Goal: Task Accomplishment & Management: Complete application form

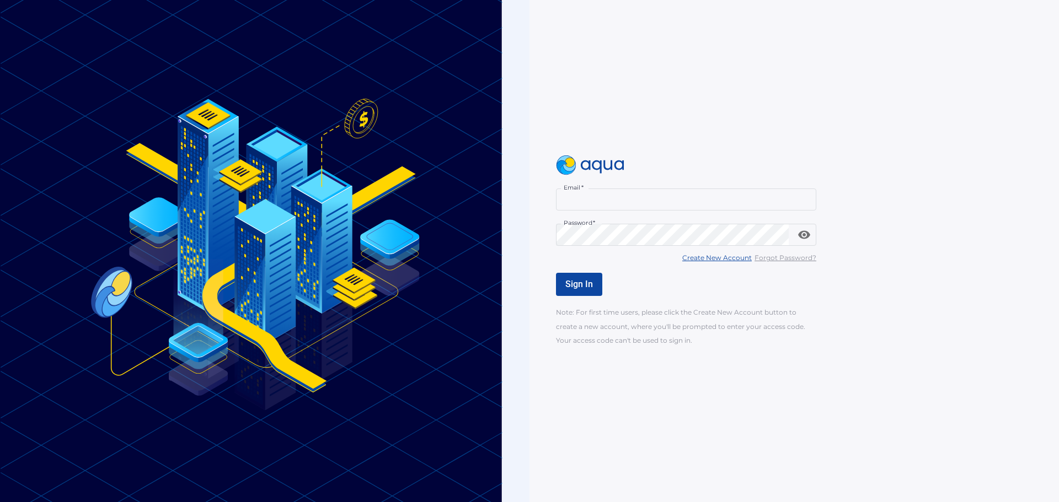
click at [584, 208] on input "Email   *" at bounding box center [686, 200] width 260 height 22
click at [855, 293] on div "Sign In" at bounding box center [816, 284] width 521 height 23
click at [734, 261] on u "Create New Account" at bounding box center [716, 258] width 69 height 8
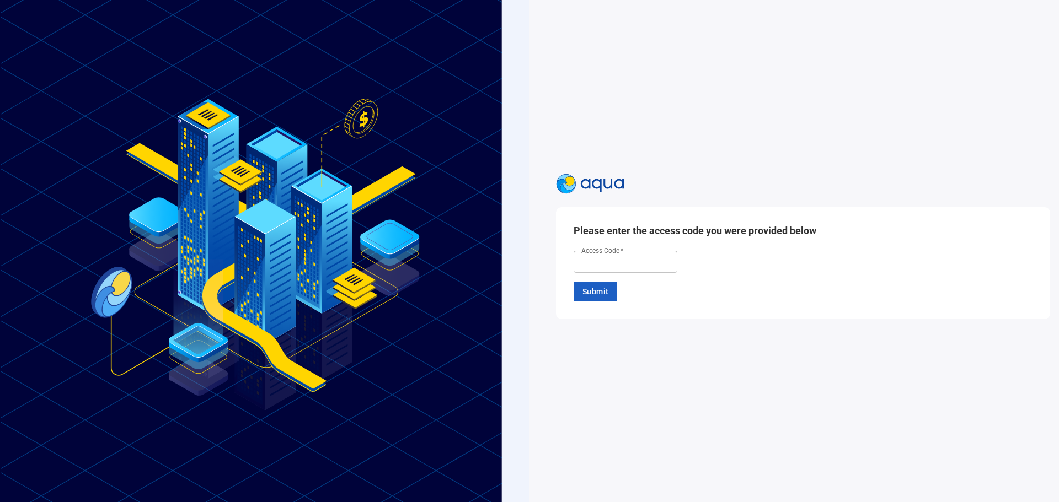
click at [612, 261] on input "Access Code   *" at bounding box center [626, 262] width 104 height 22
type input "******"
click at [597, 298] on span "Submit" at bounding box center [595, 292] width 26 height 14
click at [601, 269] on input "Email   *" at bounding box center [626, 260] width 104 height 22
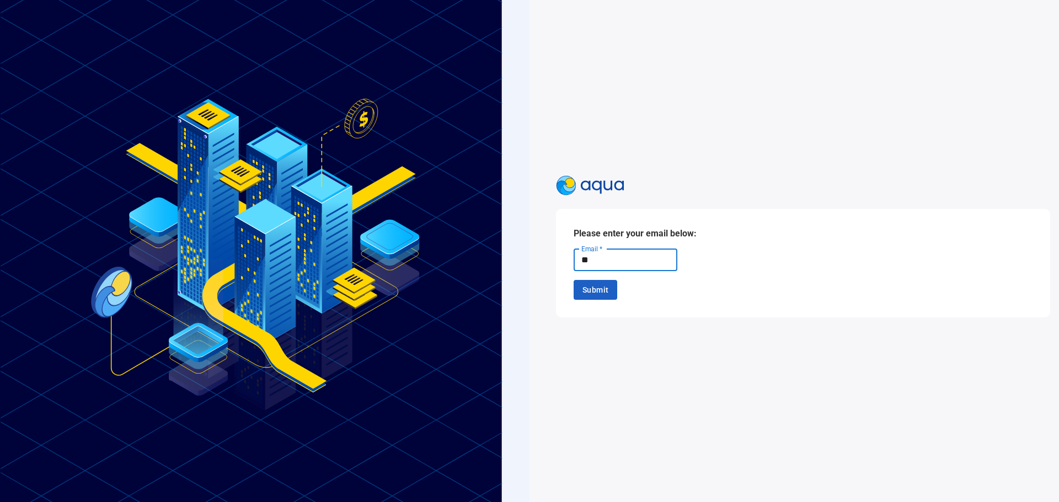
type input "**********"
click at [596, 291] on span "Submit" at bounding box center [595, 290] width 26 height 14
drag, startPoint x: 575, startPoint y: 261, endPoint x: 581, endPoint y: 266, distance: 7.4
click at [575, 261] on div at bounding box center [579, 258] width 11 height 11
click at [584, 287] on span "Submit" at bounding box center [595, 287] width 26 height 14
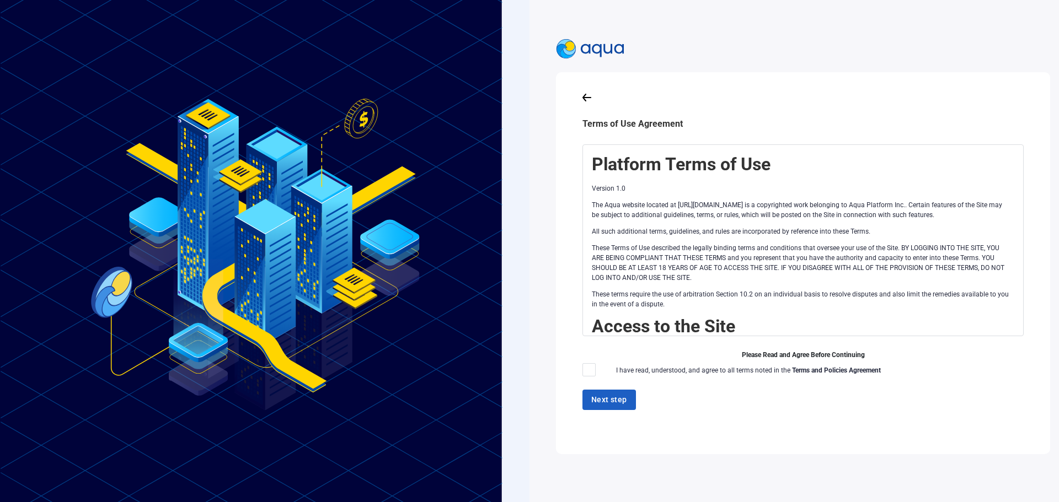
drag, startPoint x: 590, startPoint y: 369, endPoint x: 592, endPoint y: 376, distance: 7.0
click at [590, 369] on div at bounding box center [588, 369] width 13 height 13
drag, startPoint x: 594, startPoint y: 402, endPoint x: 589, endPoint y: 379, distance: 23.2
click at [589, 379] on div "Terms of Use Agreement Platform Terms of Use Version 1.0 The Aqua website locat…" at bounding box center [803, 263] width 459 height 346
click at [588, 368] on div at bounding box center [588, 369] width 13 height 13
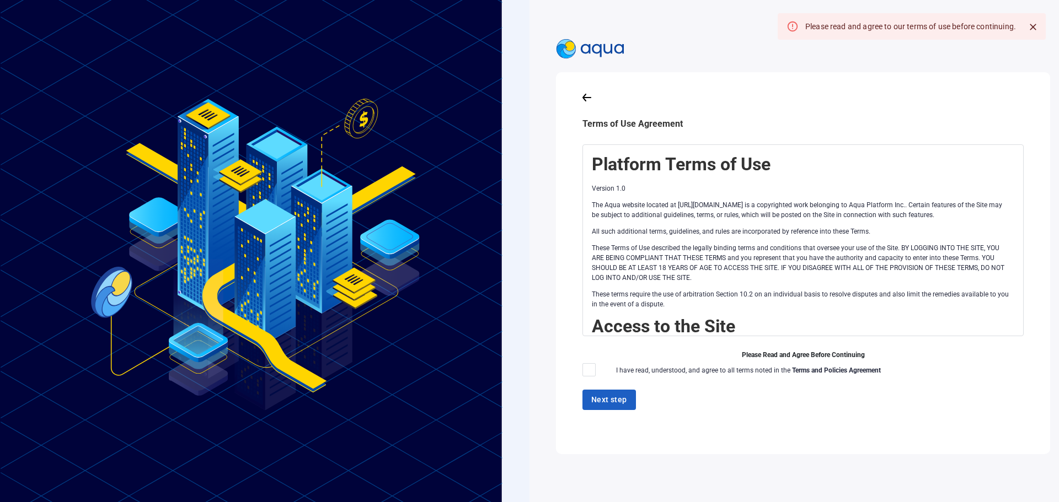
click at [585, 374] on div at bounding box center [588, 369] width 13 height 13
click at [582, 371] on div at bounding box center [588, 369] width 13 height 13
click at [582, 370] on div at bounding box center [588, 369] width 13 height 13
drag, startPoint x: 582, startPoint y: 370, endPoint x: 667, endPoint y: 341, distance: 89.6
click at [582, 370] on div at bounding box center [588, 369] width 13 height 13
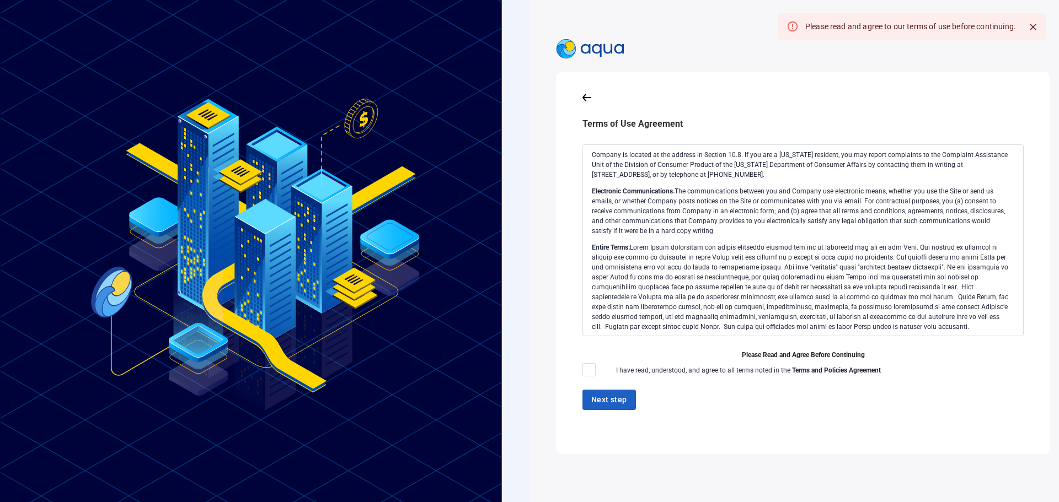
scroll to position [2224, 0]
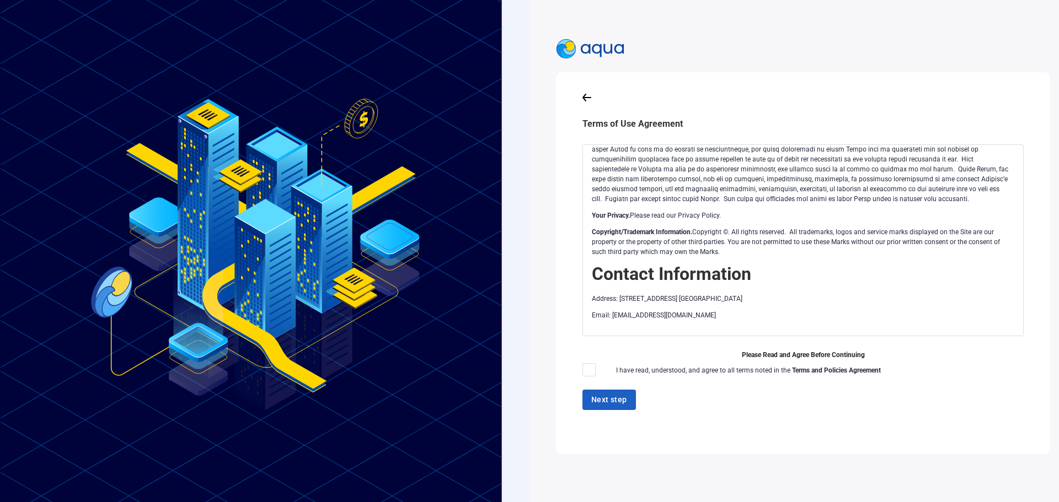
click at [586, 370] on div at bounding box center [588, 369] width 13 height 13
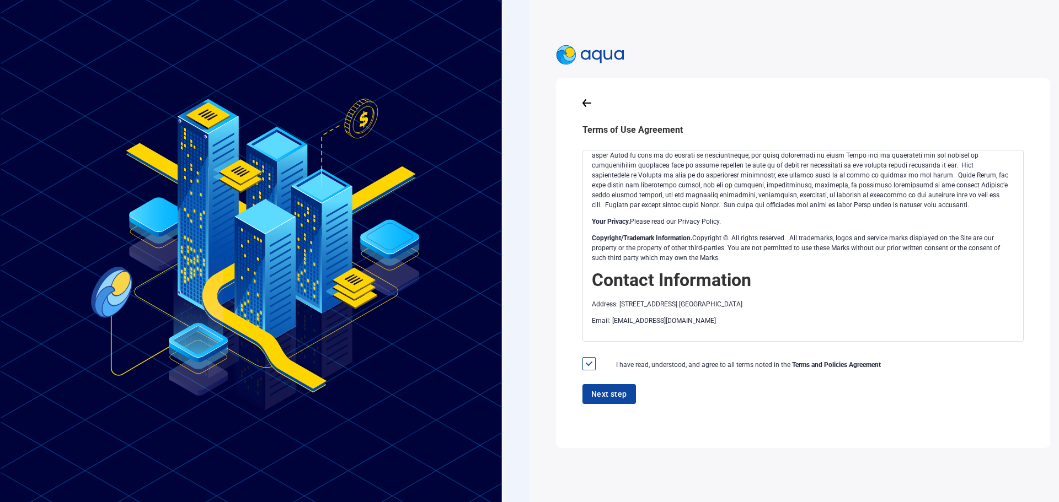
click at [586, 393] on button "Next step" at bounding box center [608, 394] width 53 height 20
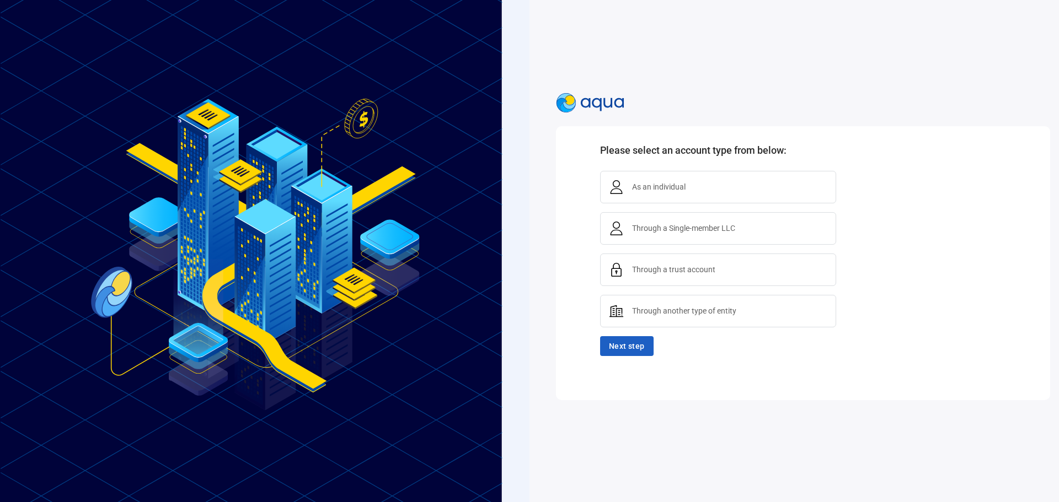
click at [653, 304] on div "Through another type of entity" at bounding box center [727, 311] width 199 height 14
click at [627, 355] on button "Next step" at bounding box center [626, 346] width 53 height 20
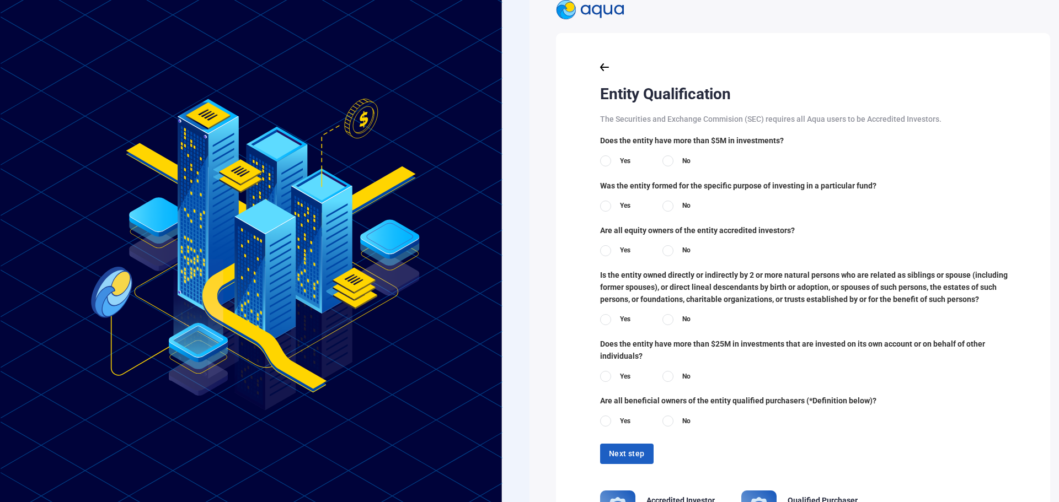
scroll to position [0, 0]
drag, startPoint x: 662, startPoint y: 162, endPoint x: 657, endPoint y: 166, distance: 7.1
click at [662, 162] on div at bounding box center [667, 161] width 11 height 11
click at [669, 207] on label "No" at bounding box center [676, 206] width 28 height 11
click at [602, 250] on label "Yes" at bounding box center [615, 250] width 30 height 11
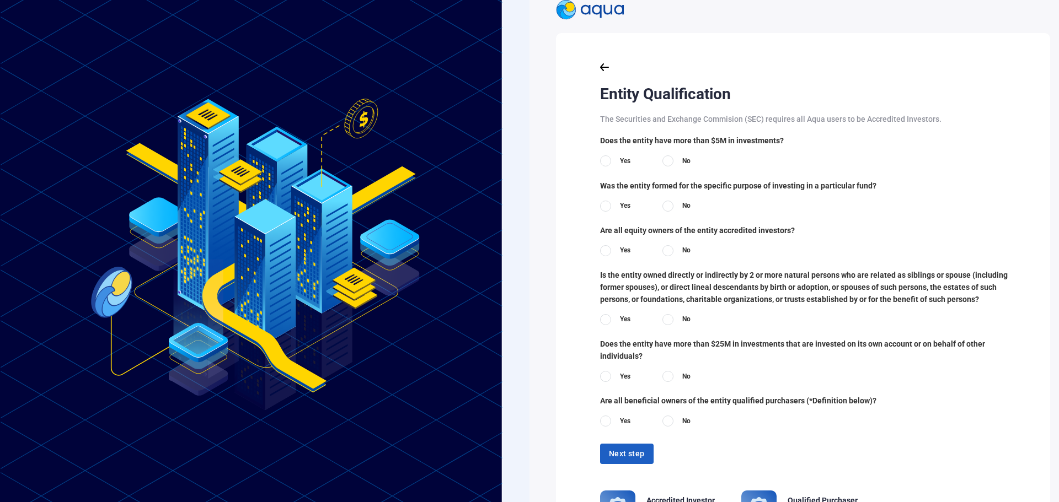
scroll to position [55, 0]
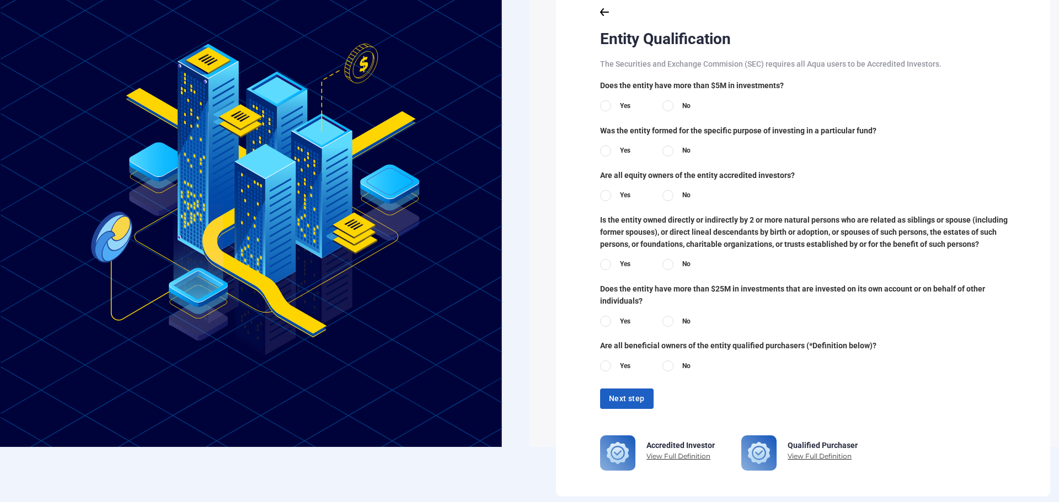
click at [601, 260] on div at bounding box center [605, 264] width 11 height 11
click at [662, 317] on div at bounding box center [667, 321] width 11 height 11
click at [602, 364] on div at bounding box center [605, 366] width 11 height 11
click at [611, 392] on span "Next step" at bounding box center [627, 399] width 36 height 14
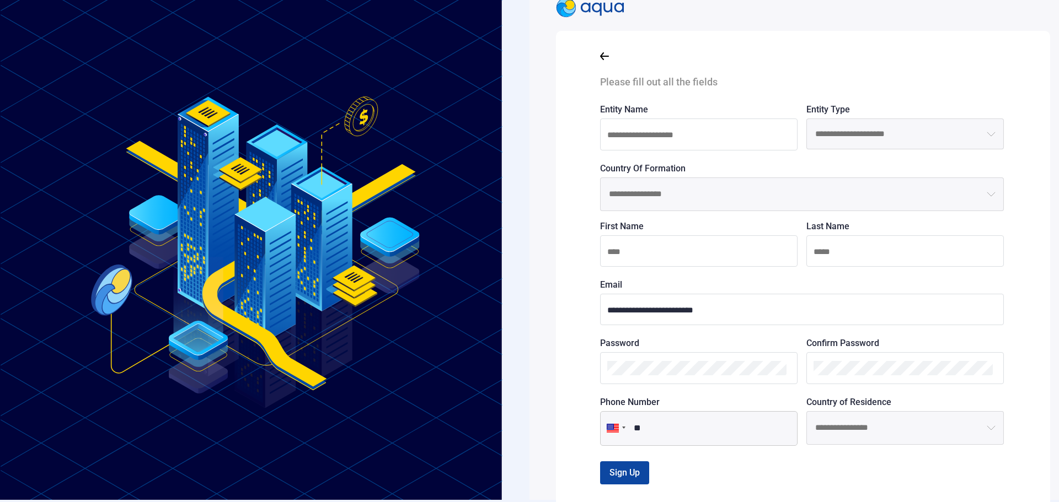
scroll to position [0, 0]
